Goal: Task Accomplishment & Management: Manage account settings

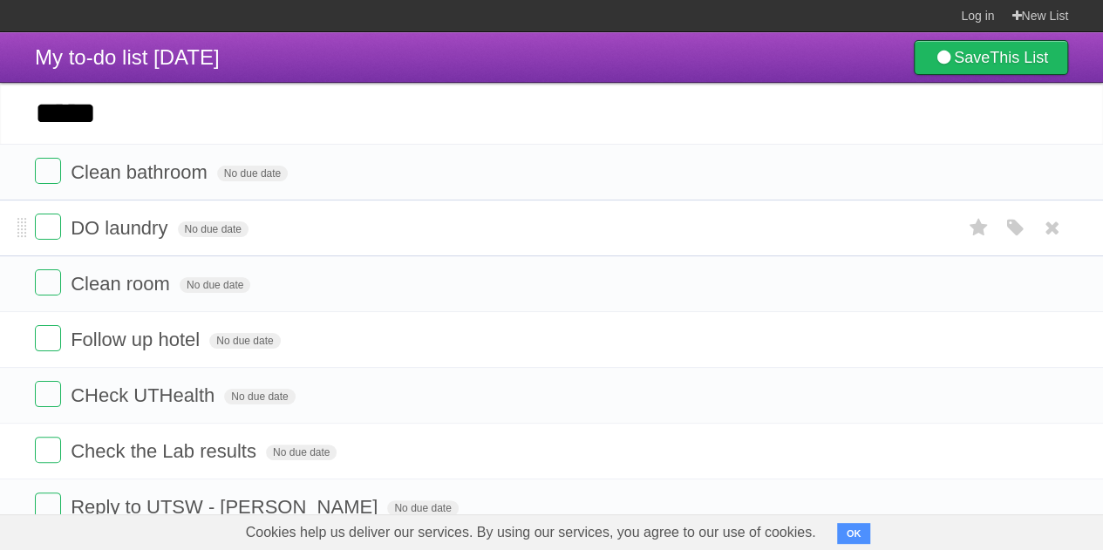
click at [99, 228] on span "DO laundry" at bounding box center [121, 228] width 101 height 22
type input "**********"
click at [51, 236] on label at bounding box center [48, 227] width 26 height 26
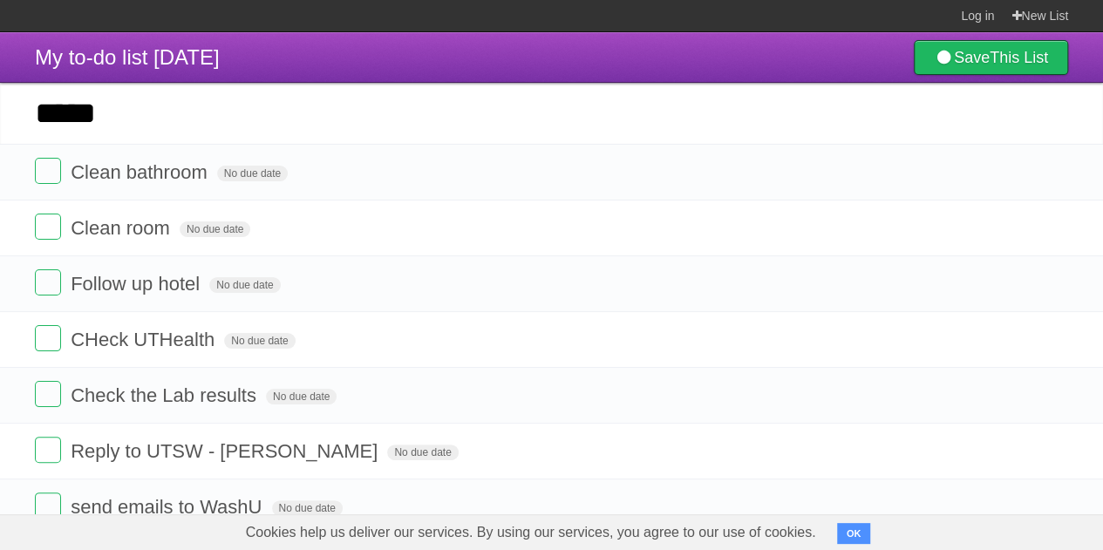
click at [275, 134] on input "****" at bounding box center [551, 113] width 1103 height 61
type input "*"
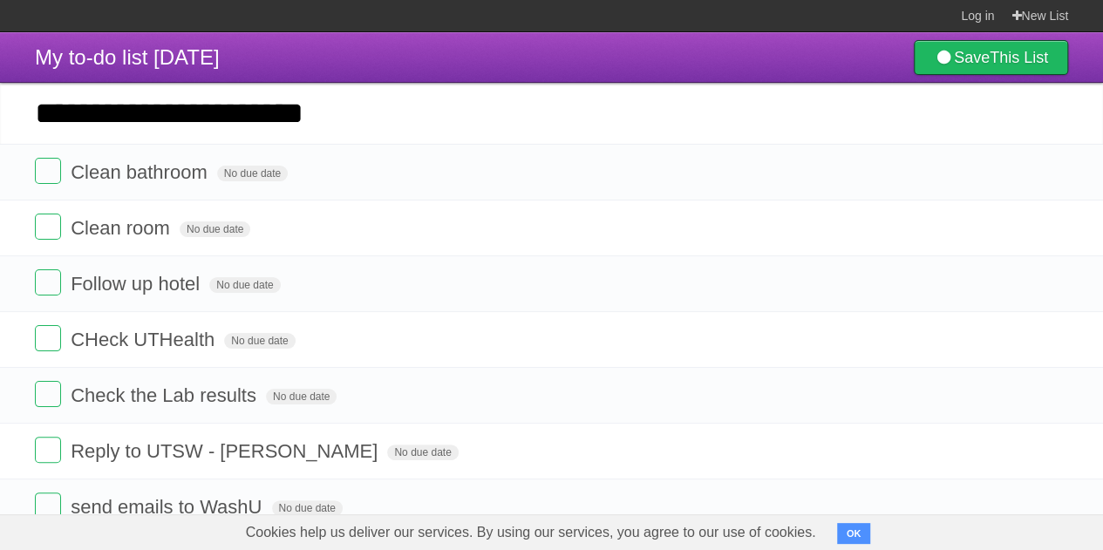
type input "**********"
click input "*********" at bounding box center [0, 0] width 0 height 0
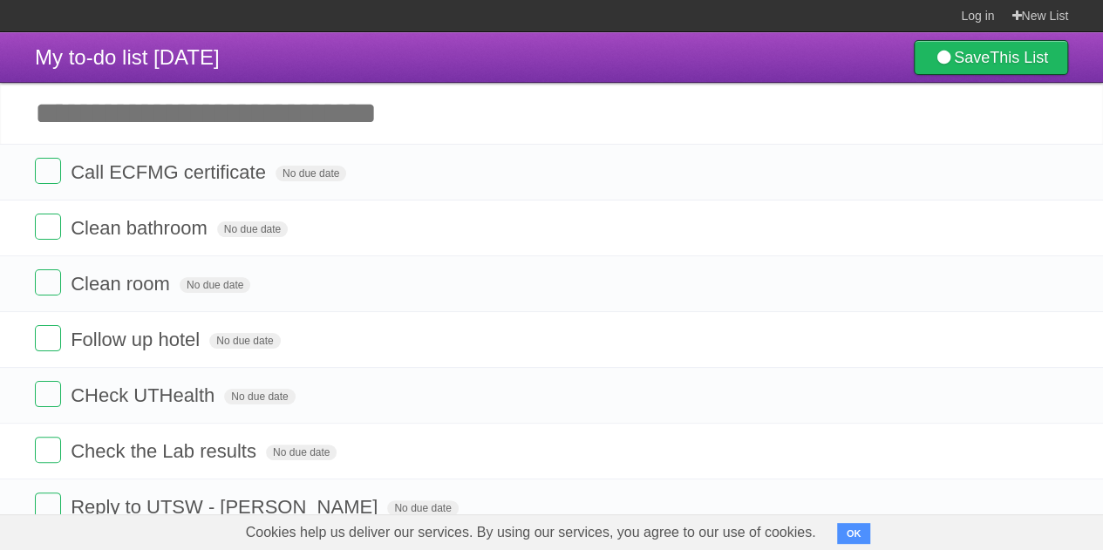
click at [297, 105] on input "Add another task" at bounding box center [551, 113] width 1103 height 61
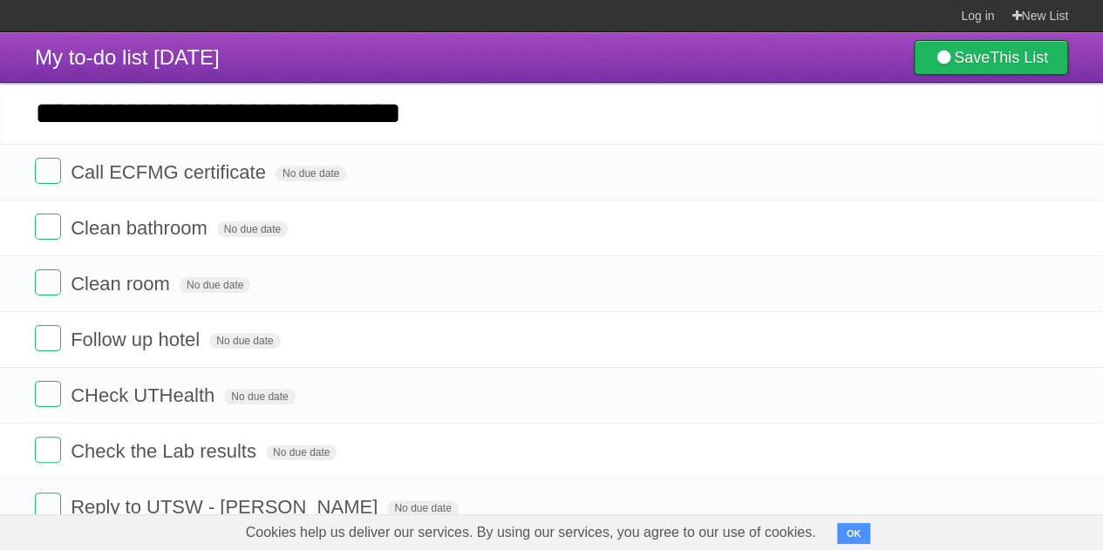
type input "**********"
click input "*********" at bounding box center [0, 0] width 0 height 0
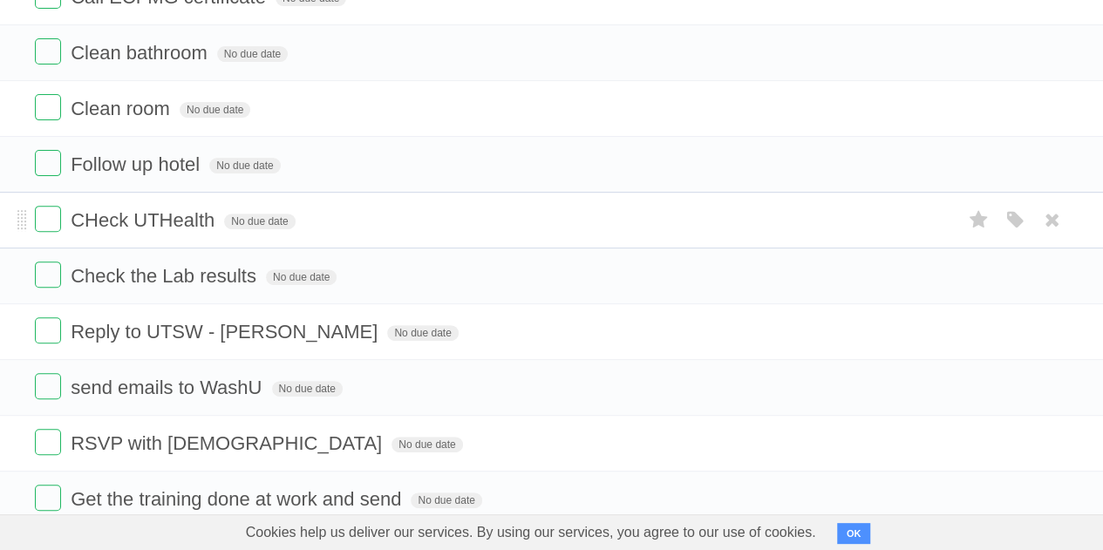
scroll to position [275, 0]
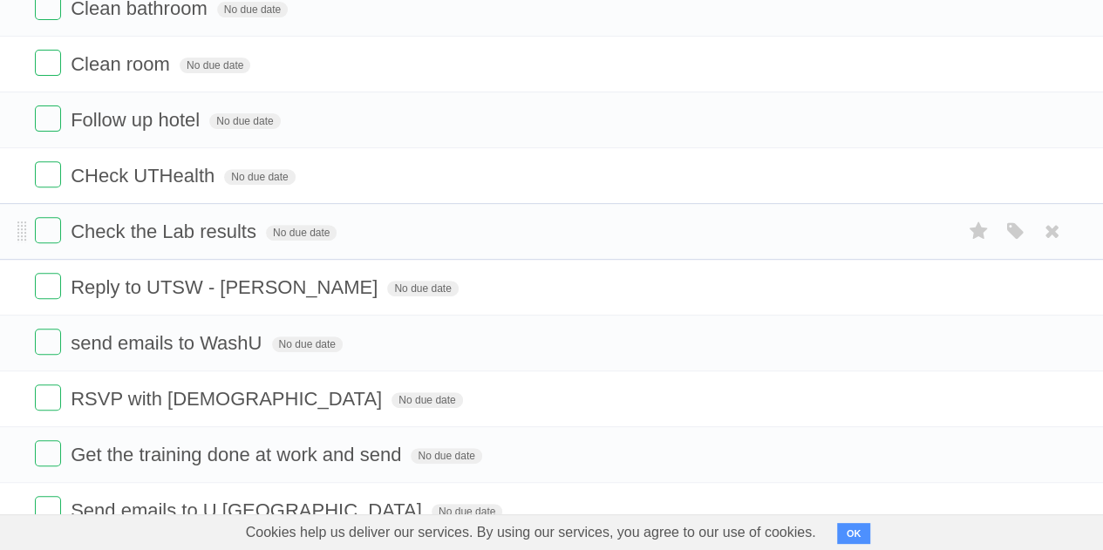
drag, startPoint x: 376, startPoint y: 224, endPoint x: 412, endPoint y: 235, distance: 37.2
click at [412, 235] on form "Check the Lab results No due date White Red Blue Green Purple Orange" at bounding box center [551, 231] width 1033 height 29
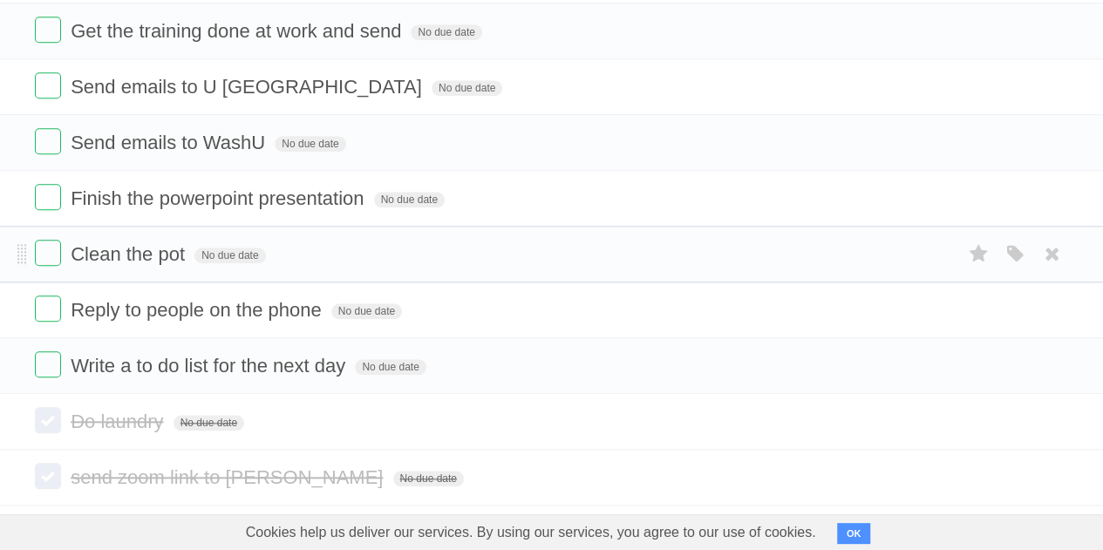
scroll to position [733, 0]
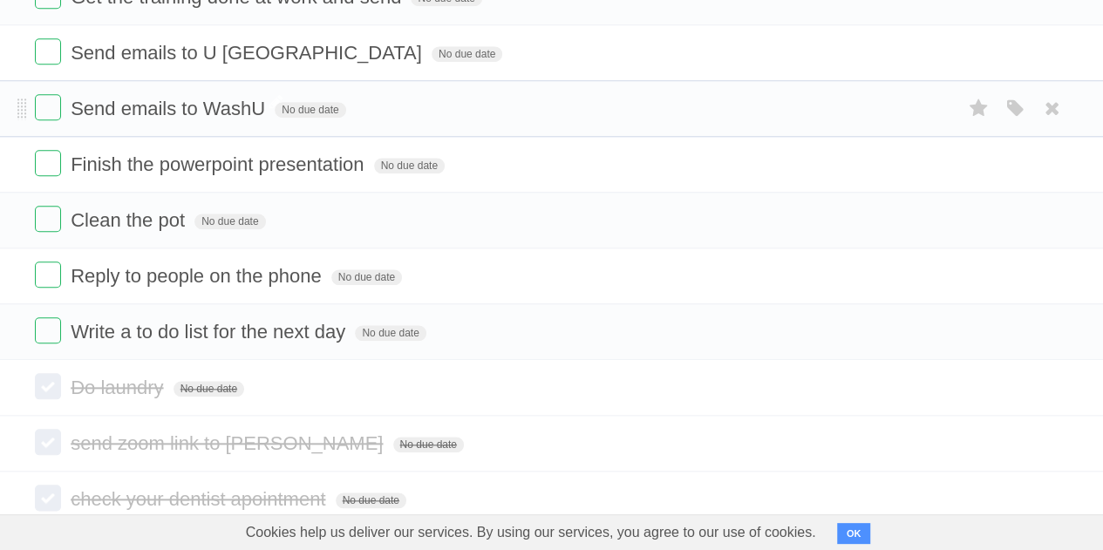
click at [255, 104] on span "Send emails to WashU" at bounding box center [170, 109] width 199 height 22
click at [264, 107] on input "**********" at bounding box center [168, 110] width 194 height 23
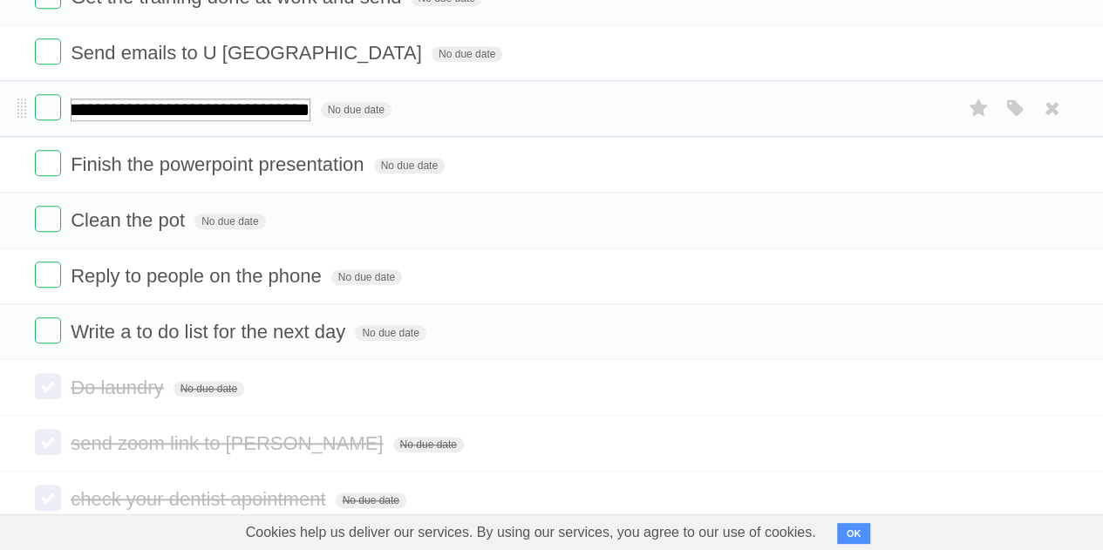
scroll to position [0, 49]
type input "**********"
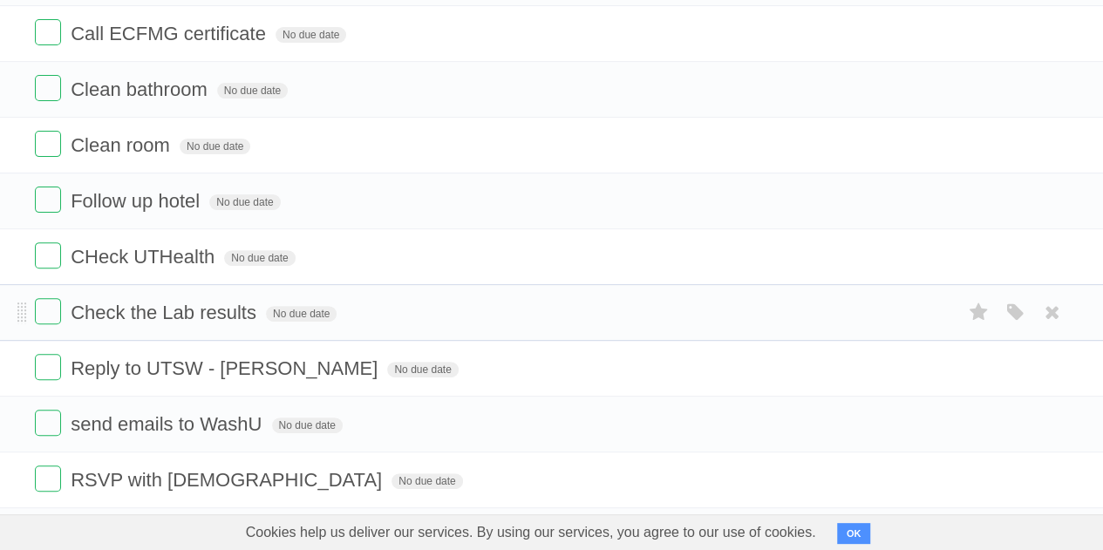
scroll to position [190, 0]
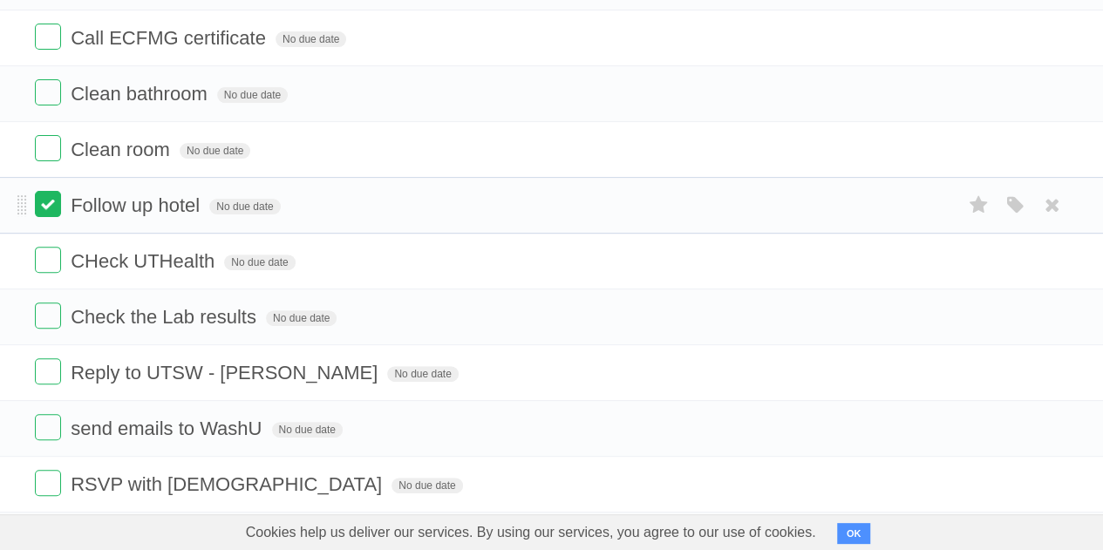
click at [58, 214] on label at bounding box center [48, 204] width 26 height 26
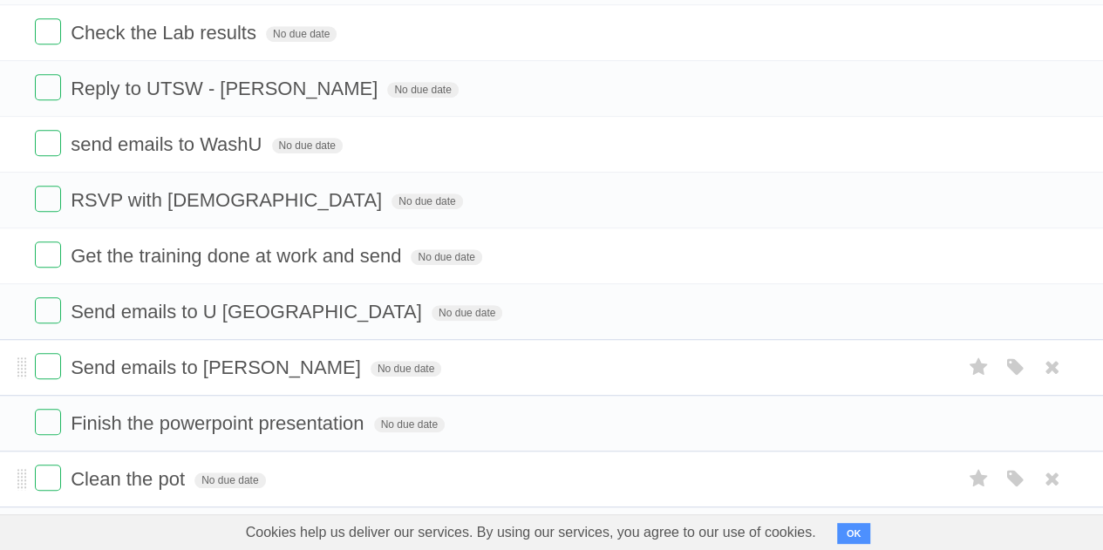
scroll to position [415, 0]
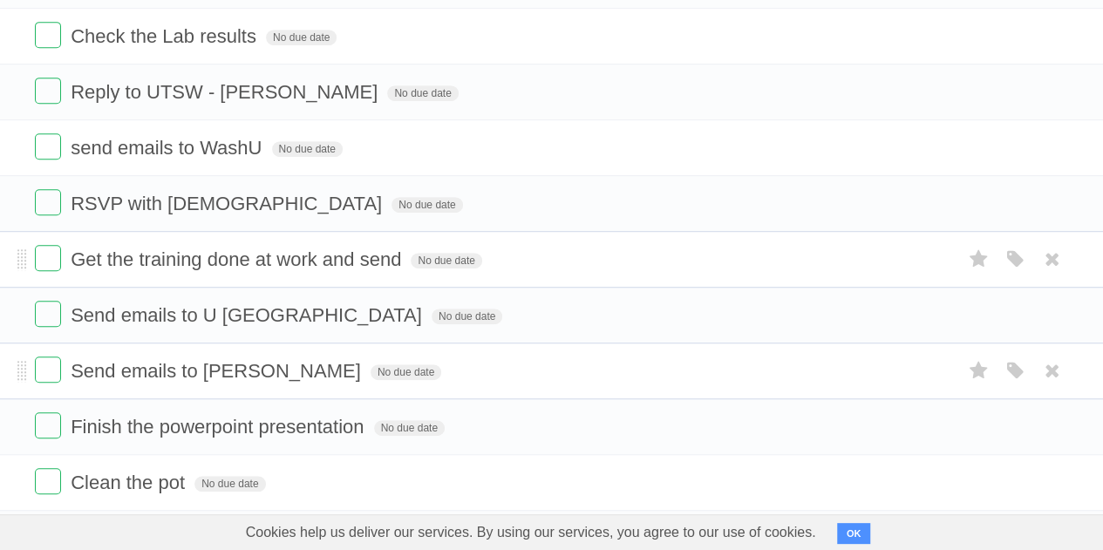
click at [157, 231] on li "Get the training done at work and send No due date White Red Blue Green Purple …" at bounding box center [551, 259] width 1103 height 57
click at [175, 198] on span "RSVP with [DEMOGRAPHIC_DATA]" at bounding box center [229, 204] width 316 height 22
click at [190, 154] on span "send emails to WashU" at bounding box center [168, 148] width 195 height 22
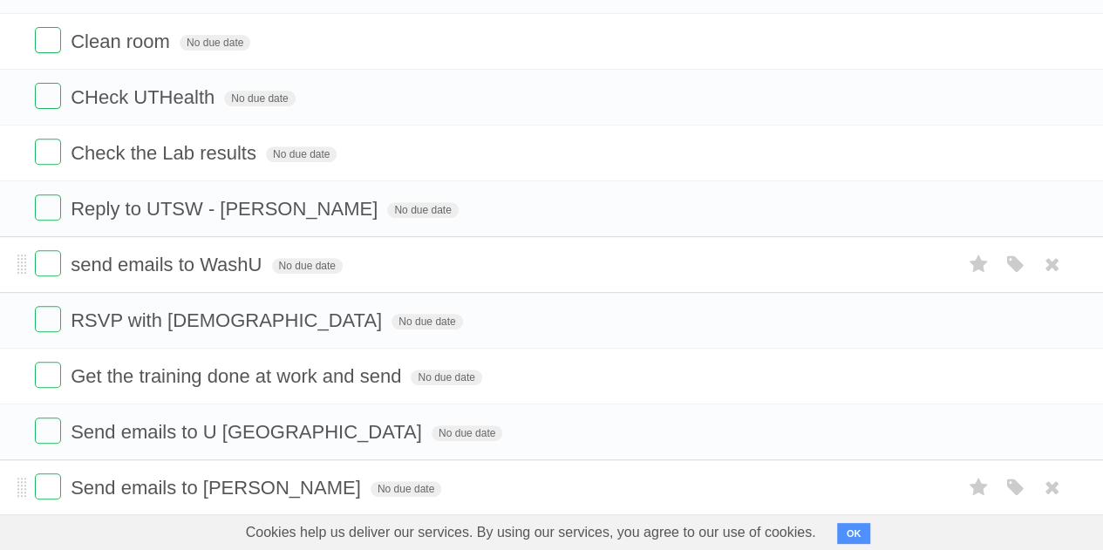
click at [190, 154] on span "Check the Lab results" at bounding box center [166, 153] width 190 height 22
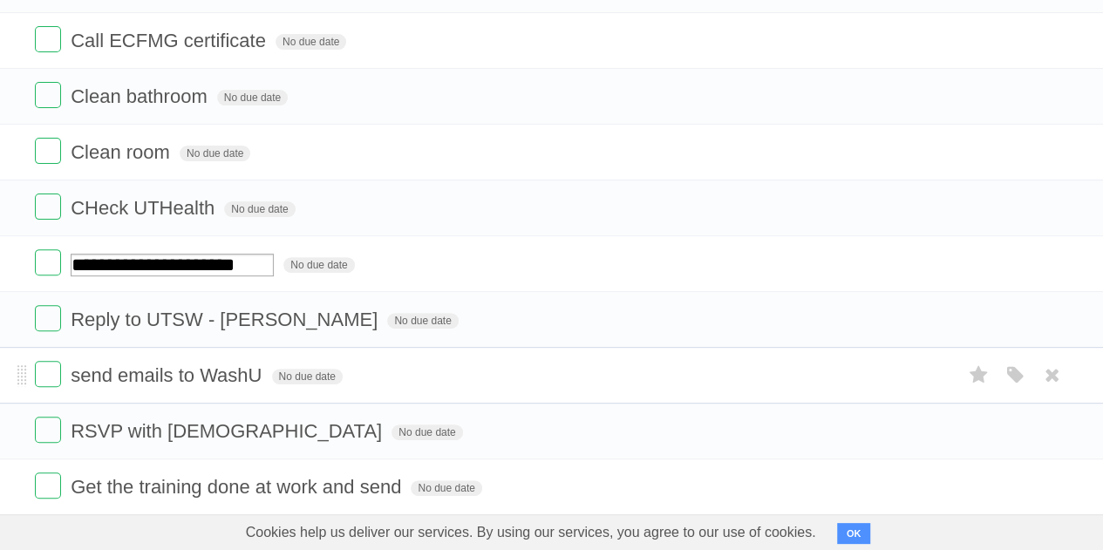
scroll to position [131, 0]
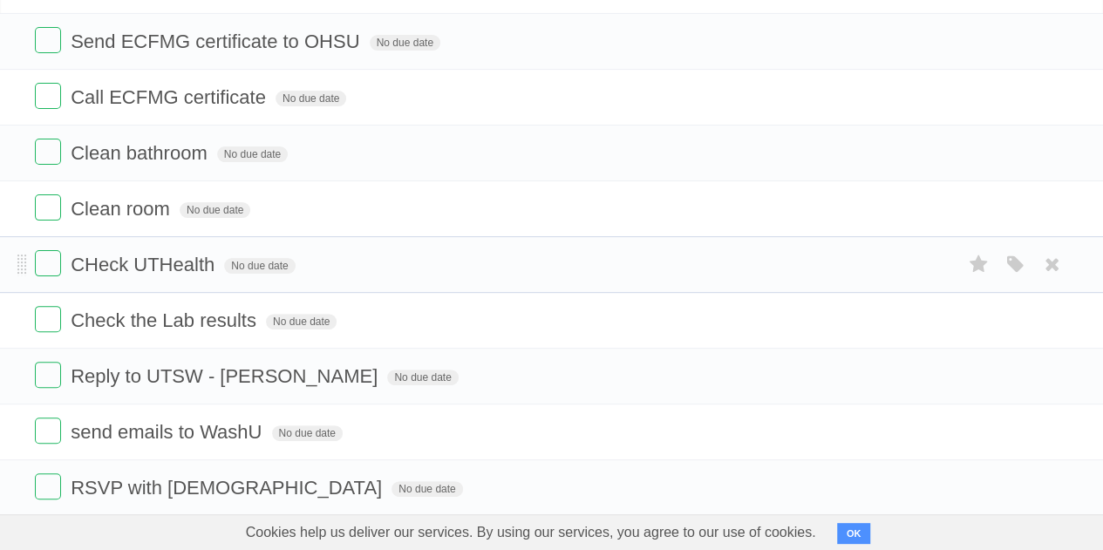
click at [184, 244] on li "CHeck UTHealth No due date White Red Blue Green Purple Orange" at bounding box center [551, 264] width 1103 height 57
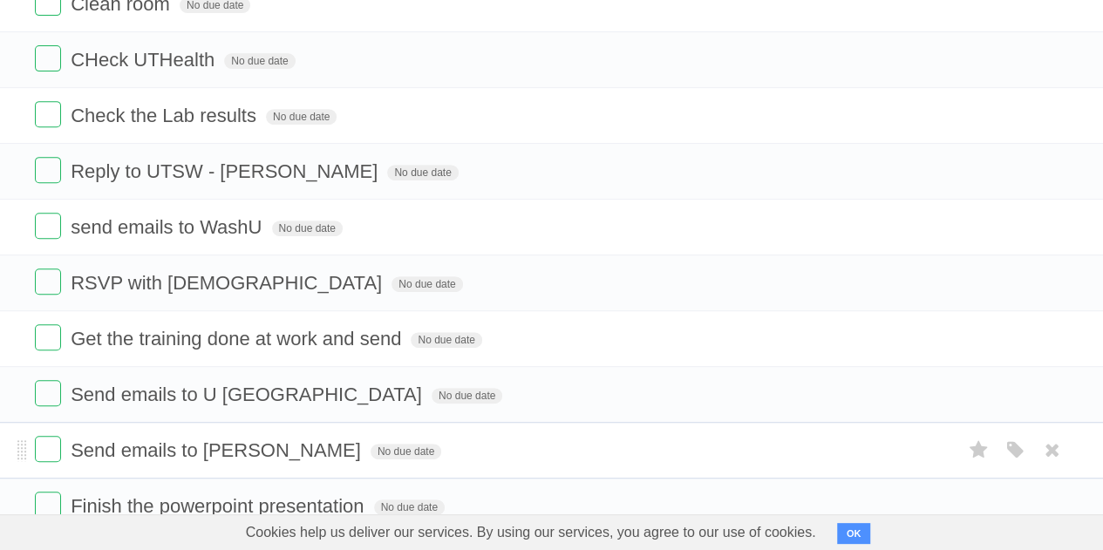
scroll to position [342, 0]
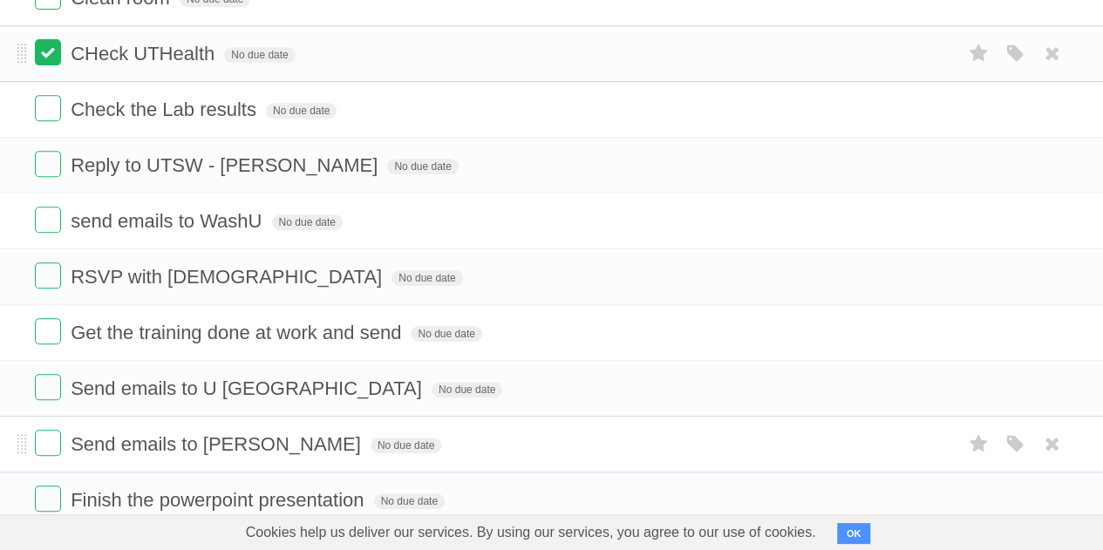
click at [60, 42] on label at bounding box center [48, 52] width 26 height 26
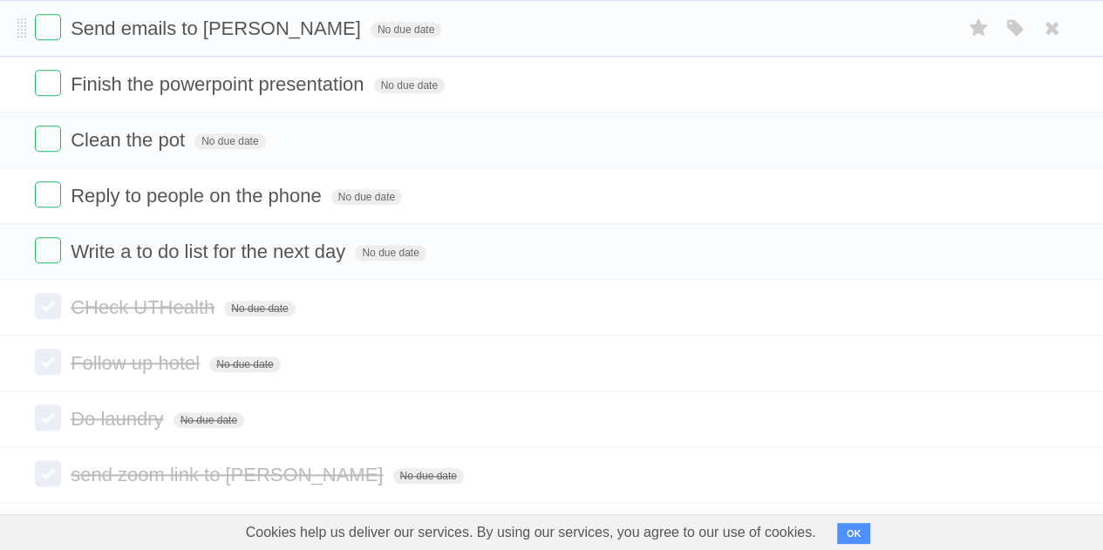
scroll to position [675, 0]
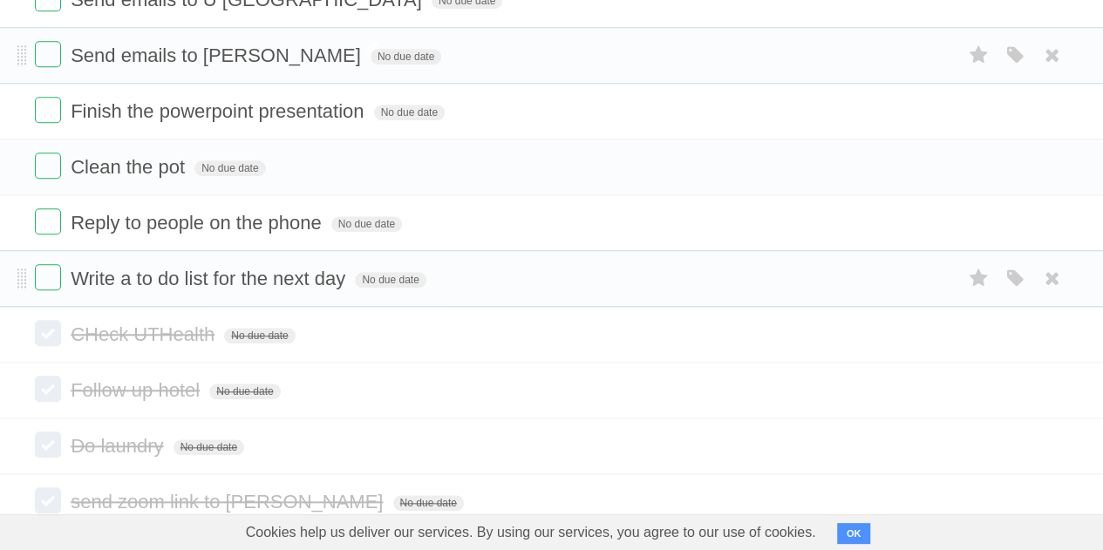
click at [384, 264] on form "Write a to do list for the next day No due date White Red Blue Green Purple Ora…" at bounding box center [551, 278] width 1033 height 29
click at [391, 274] on span "No due date" at bounding box center [390, 280] width 71 height 16
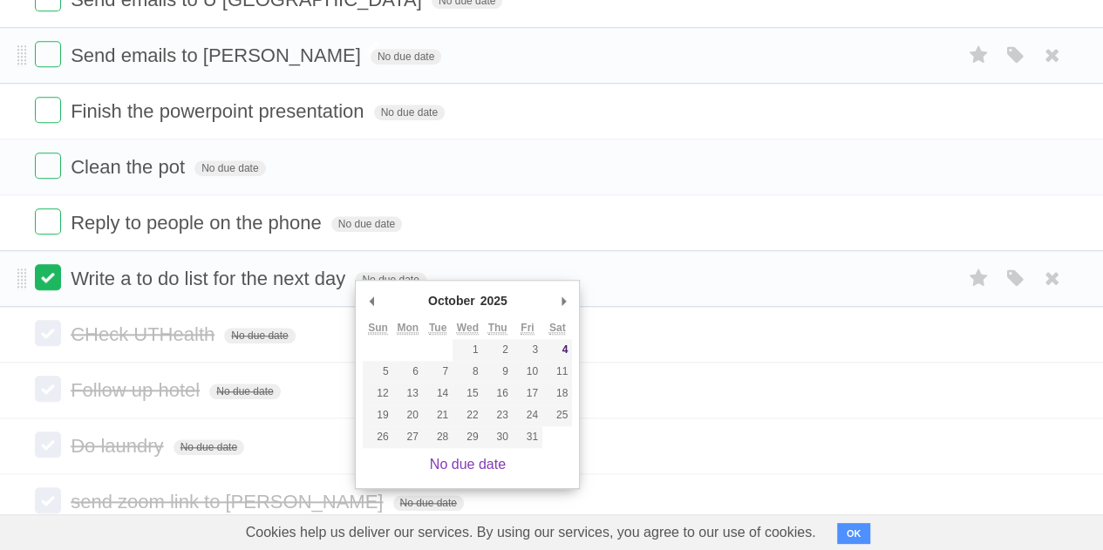
click at [51, 272] on label at bounding box center [48, 277] width 26 height 26
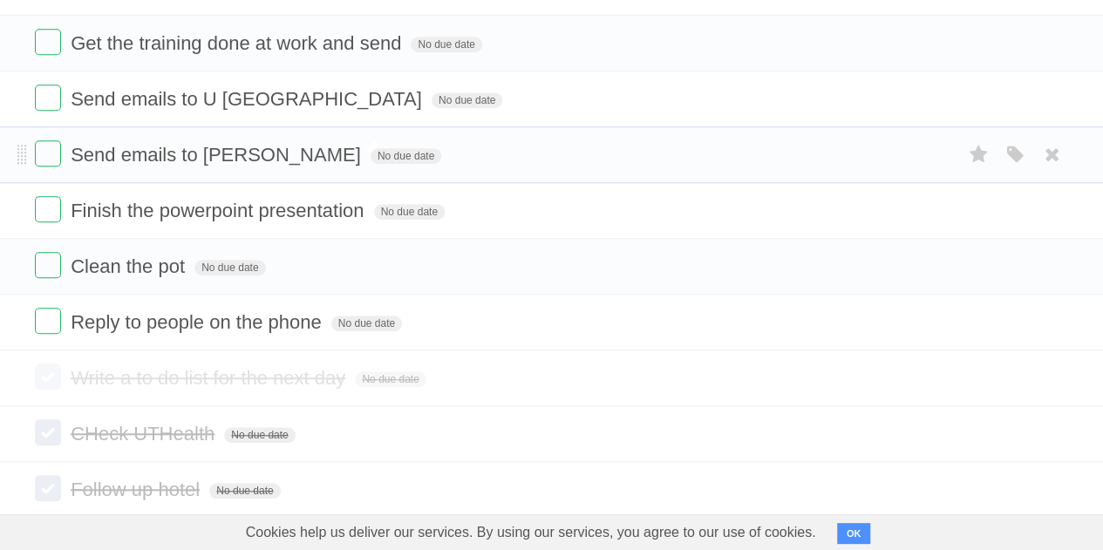
scroll to position [575, 0]
click at [234, 267] on span "No due date" at bounding box center [229, 269] width 71 height 16
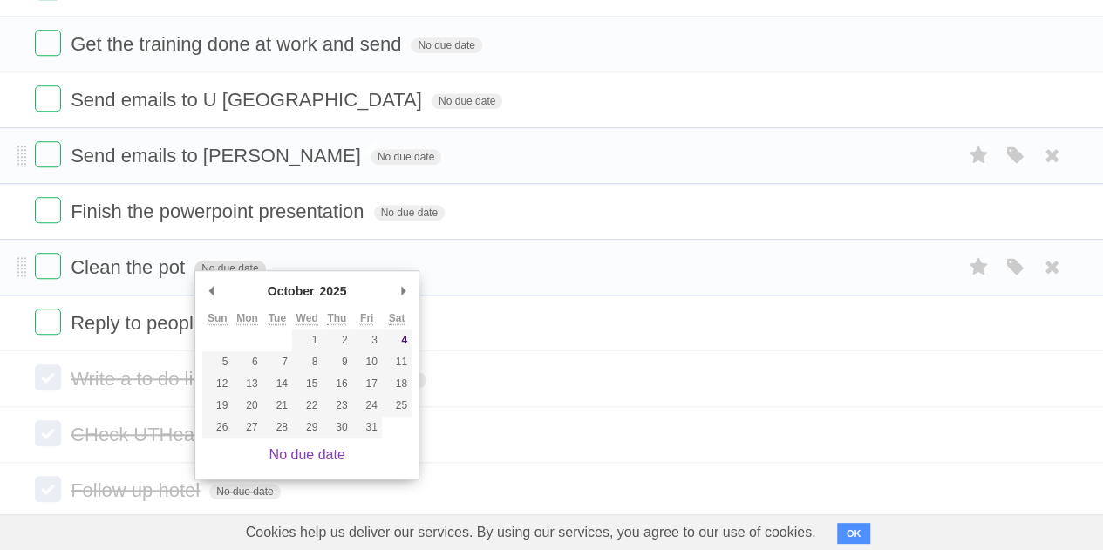
type span "[DATE]"
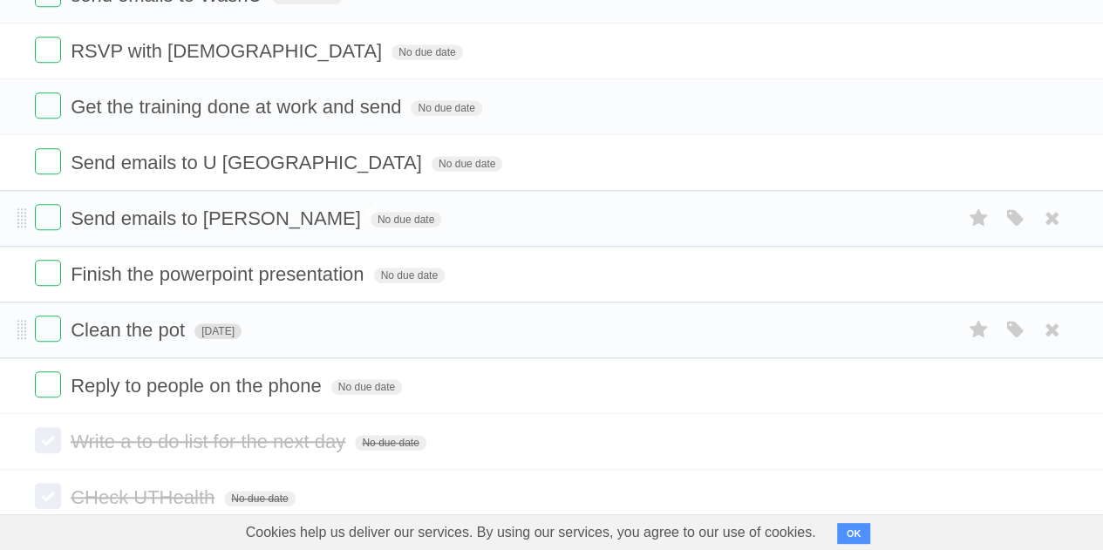
scroll to position [507, 0]
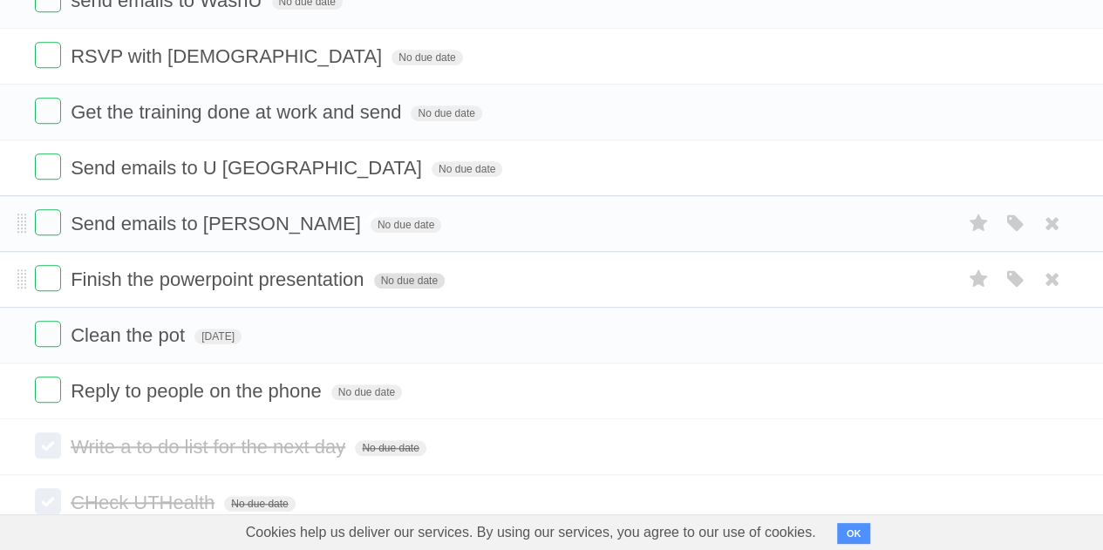
click at [415, 275] on span "No due date" at bounding box center [409, 281] width 71 height 16
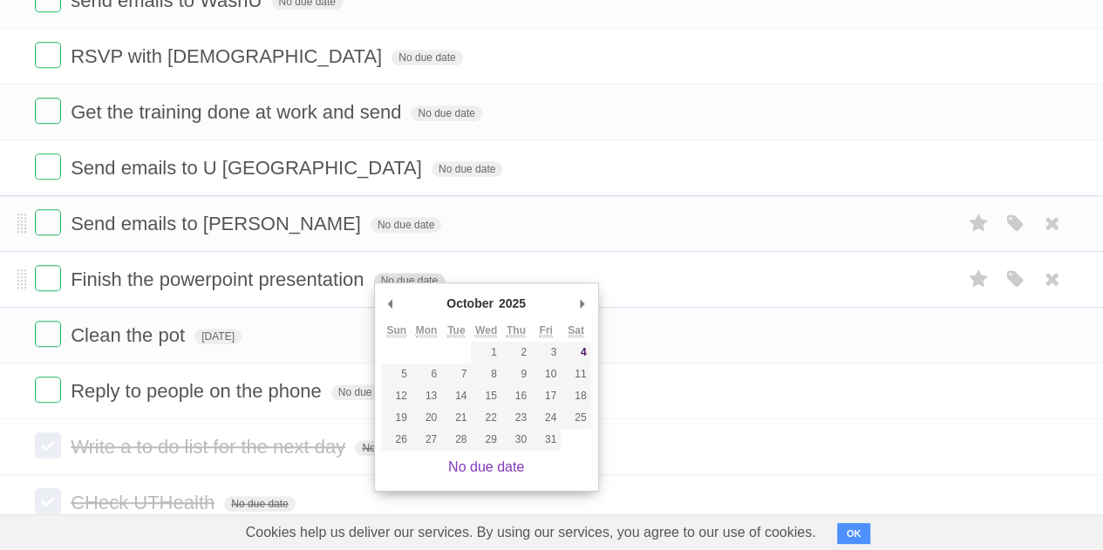
type span "[DATE]"
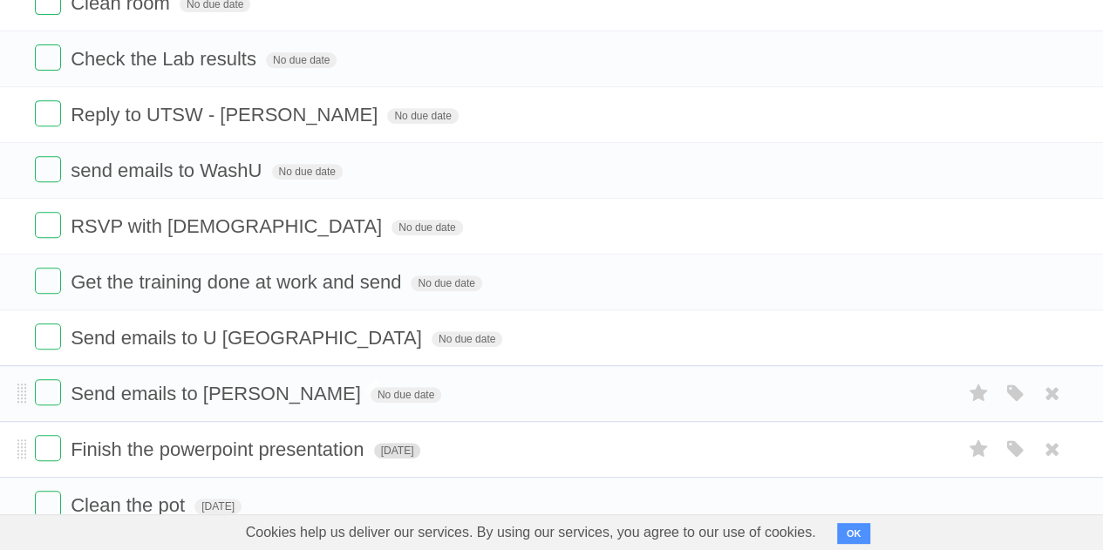
scroll to position [305, 0]
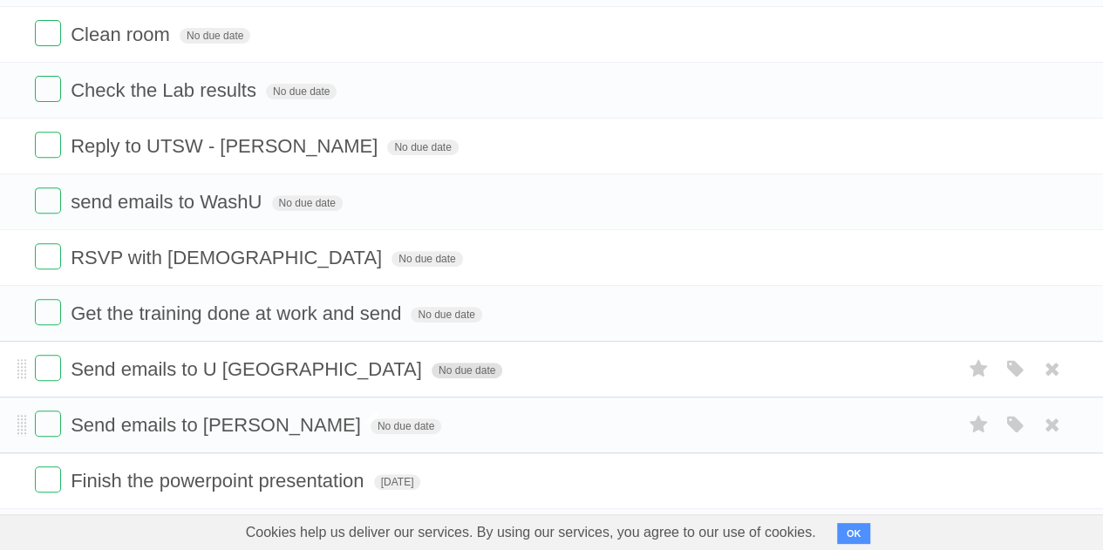
click at [432, 367] on span "No due date" at bounding box center [467, 371] width 71 height 16
click at [432, 367] on span "[DATE]" at bounding box center [455, 371] width 47 height 16
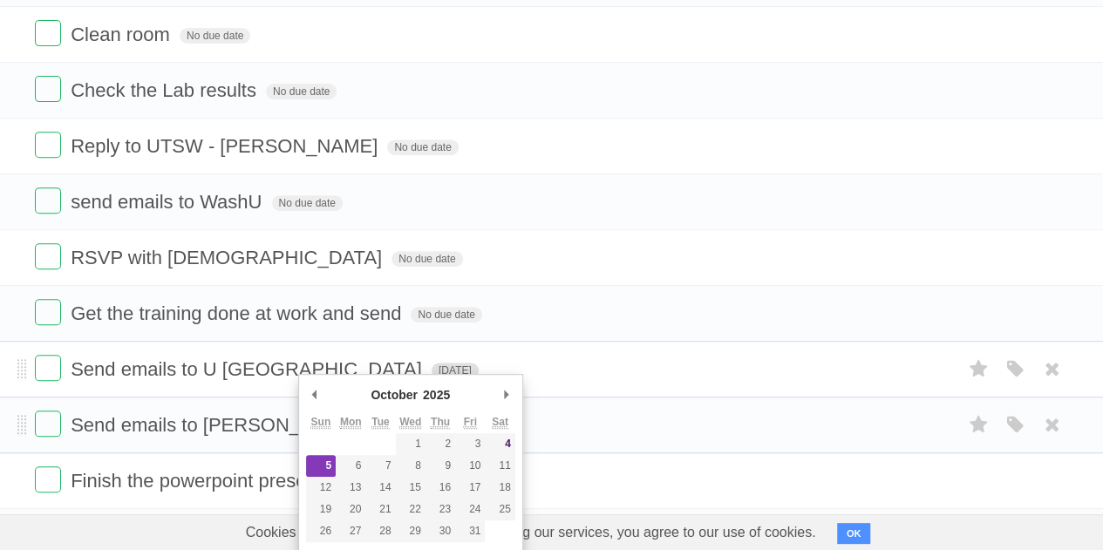
type span "[DATE]"
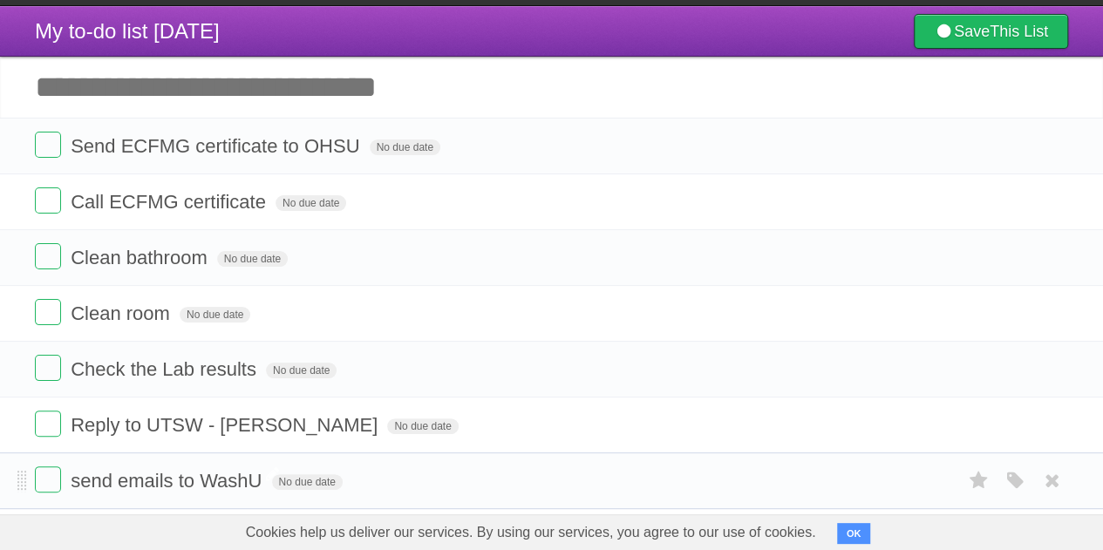
scroll to position [5, 0]
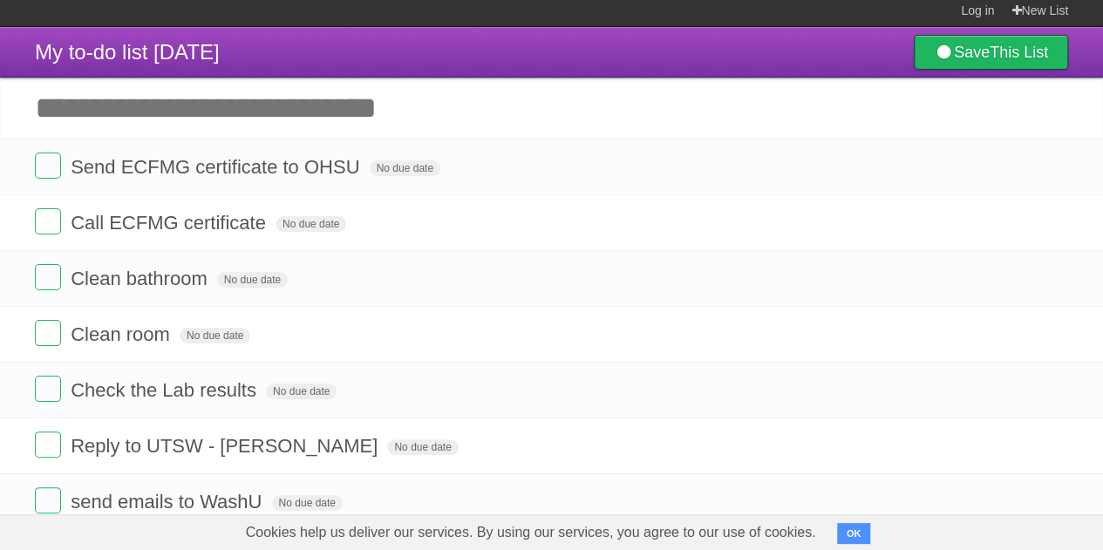
click at [275, 113] on input "Add another task" at bounding box center [551, 108] width 1103 height 61
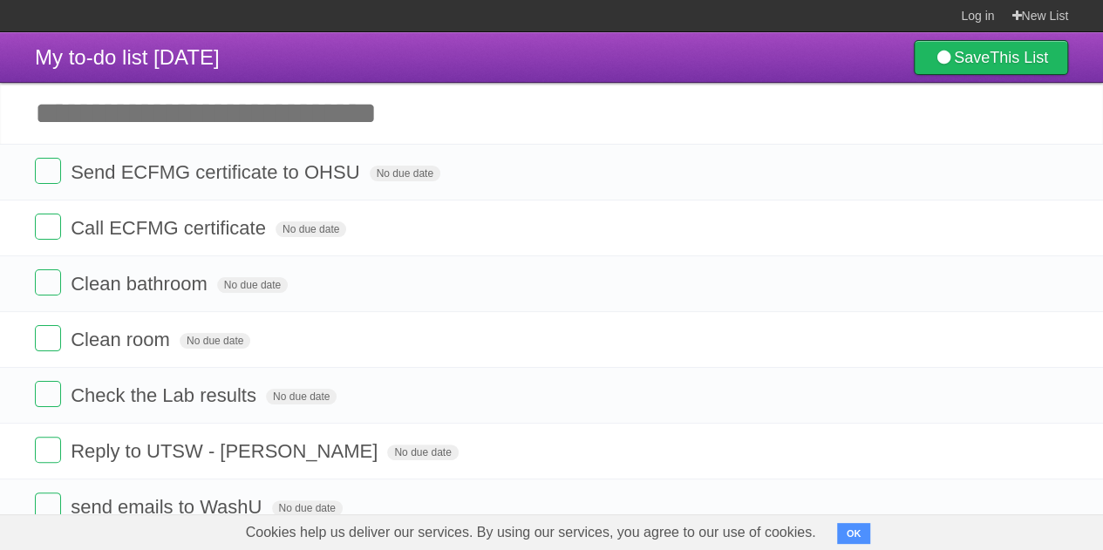
scroll to position [0, 0]
